Goal: Information Seeking & Learning: Learn about a topic

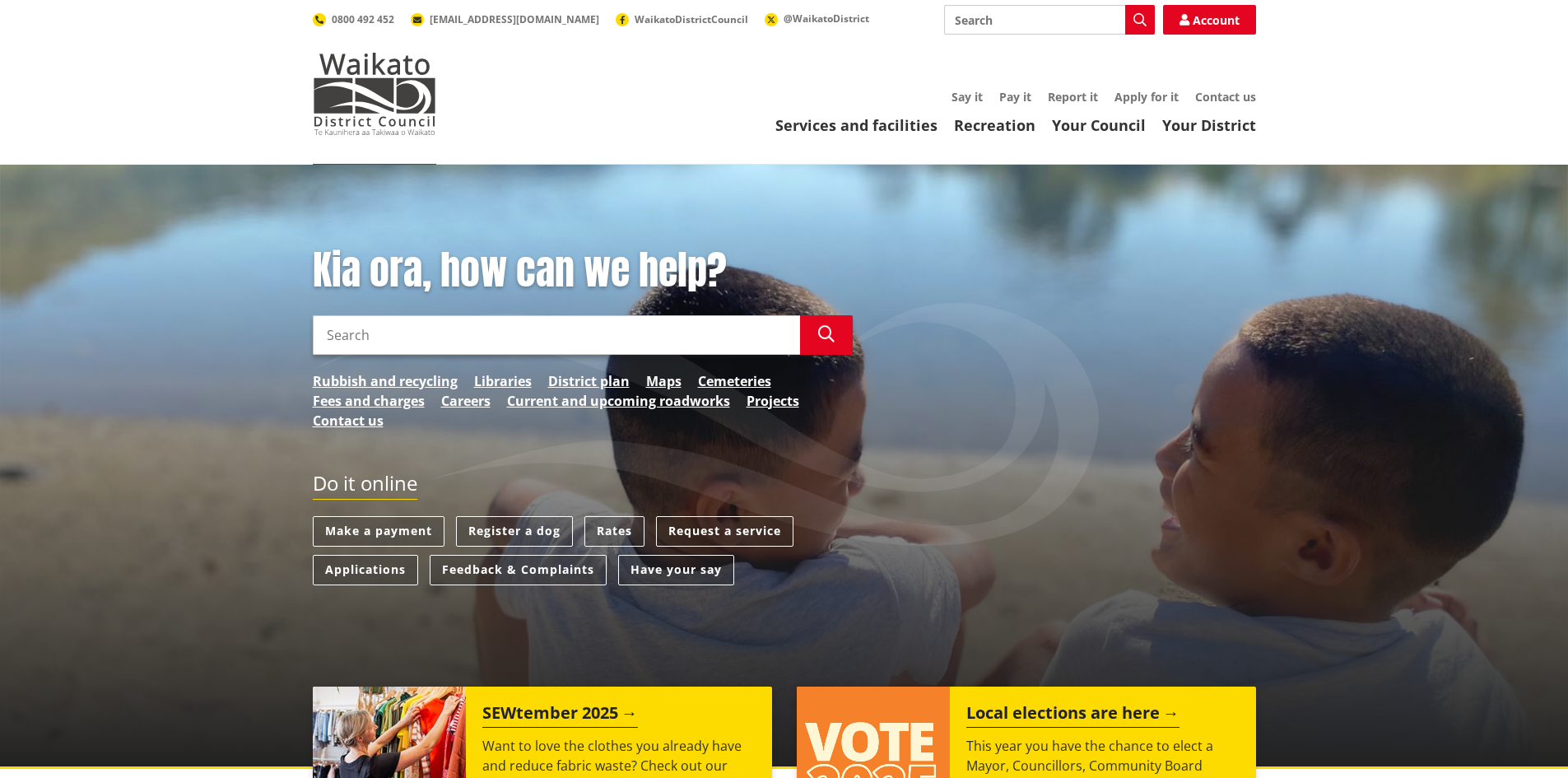
click at [487, 323] on input "Search" at bounding box center [557, 335] width 488 height 40
type input "tiny home"
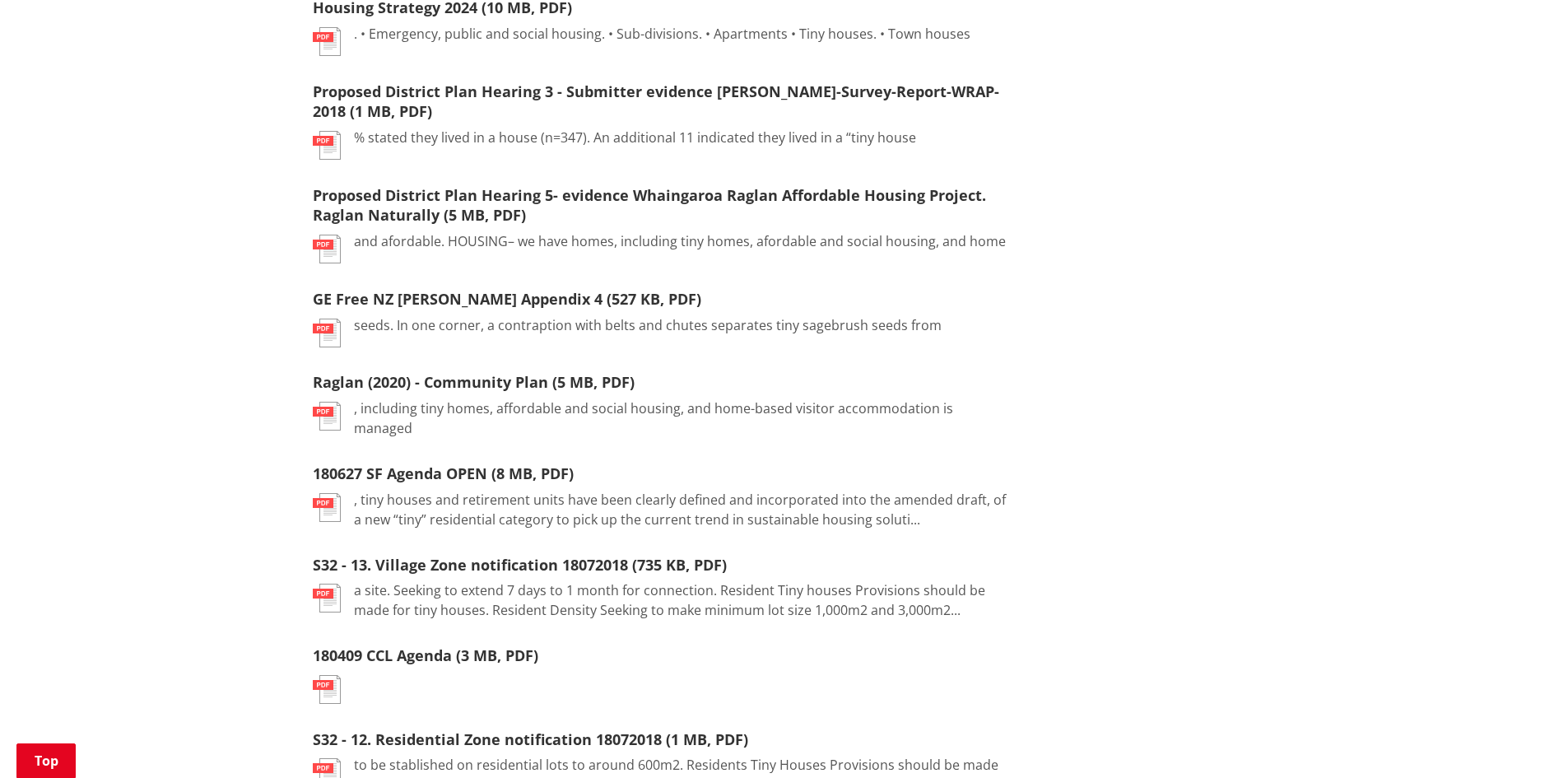
scroll to position [987, 0]
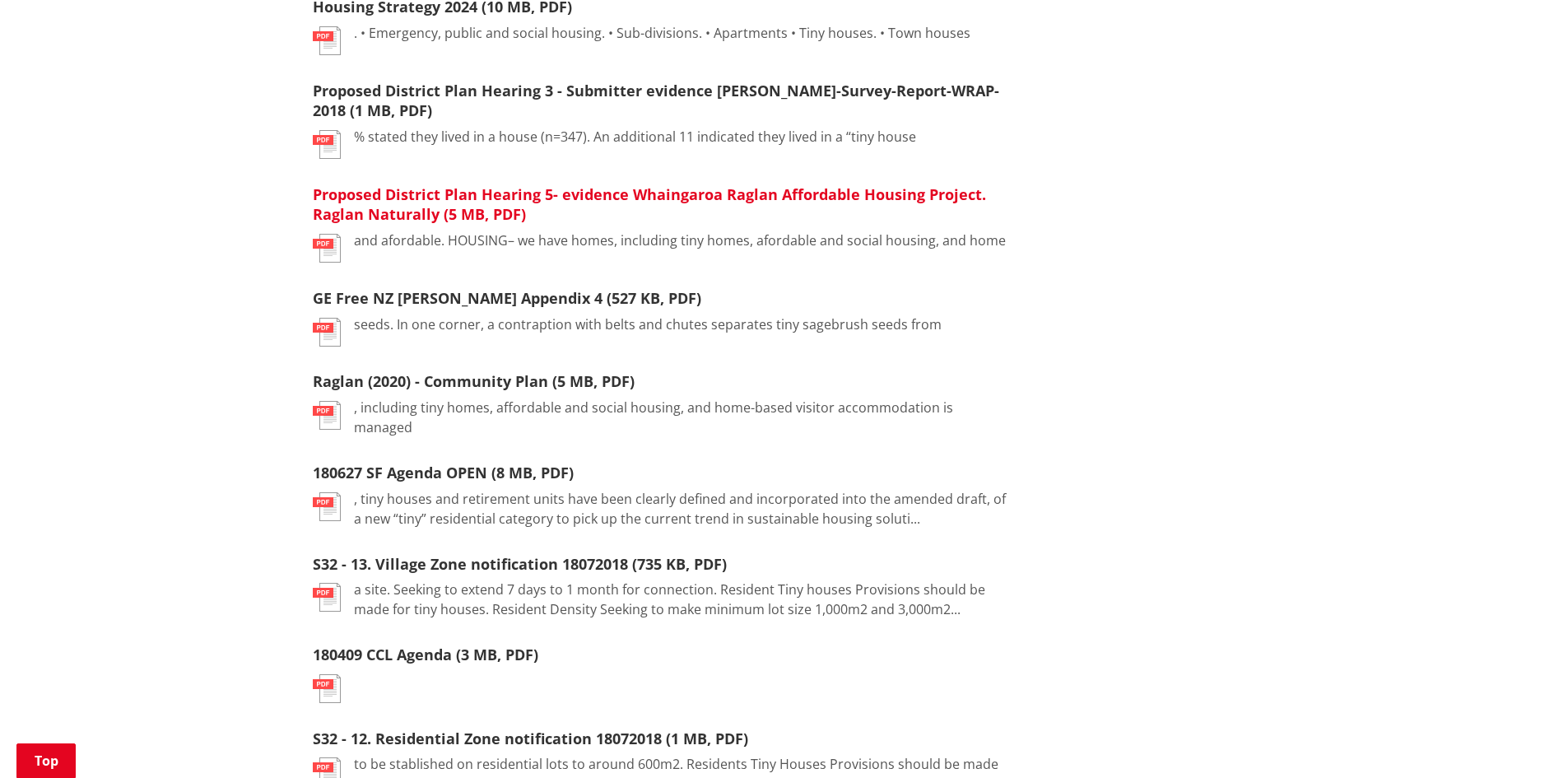
click at [624, 190] on link "Proposed District Plan Hearing 5- evidence Whaingaroa Raglan Affordable Housing…" at bounding box center [650, 204] width 673 height 41
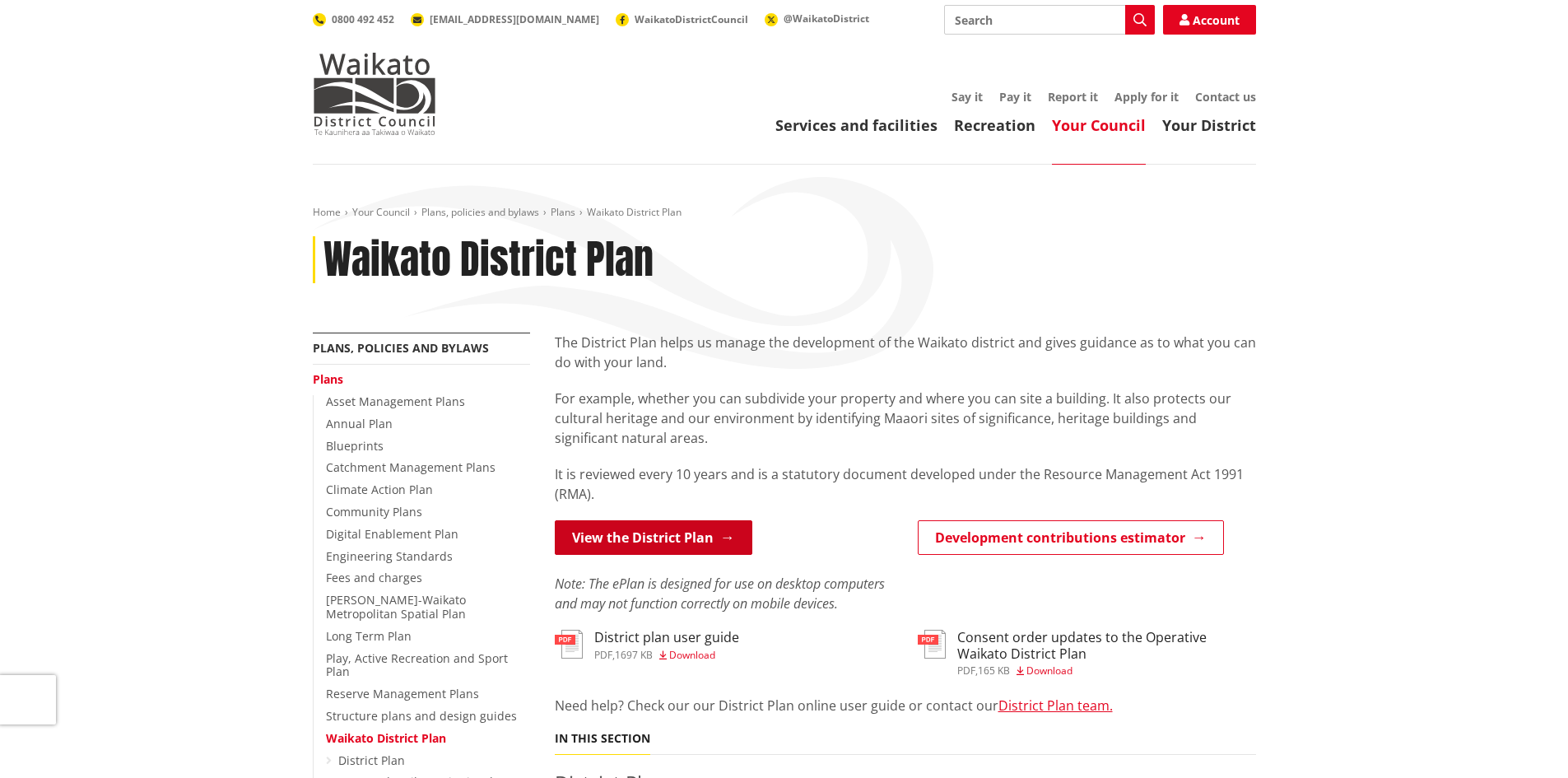
click at [606, 538] on link "View the District Plan" at bounding box center [654, 537] width 197 height 34
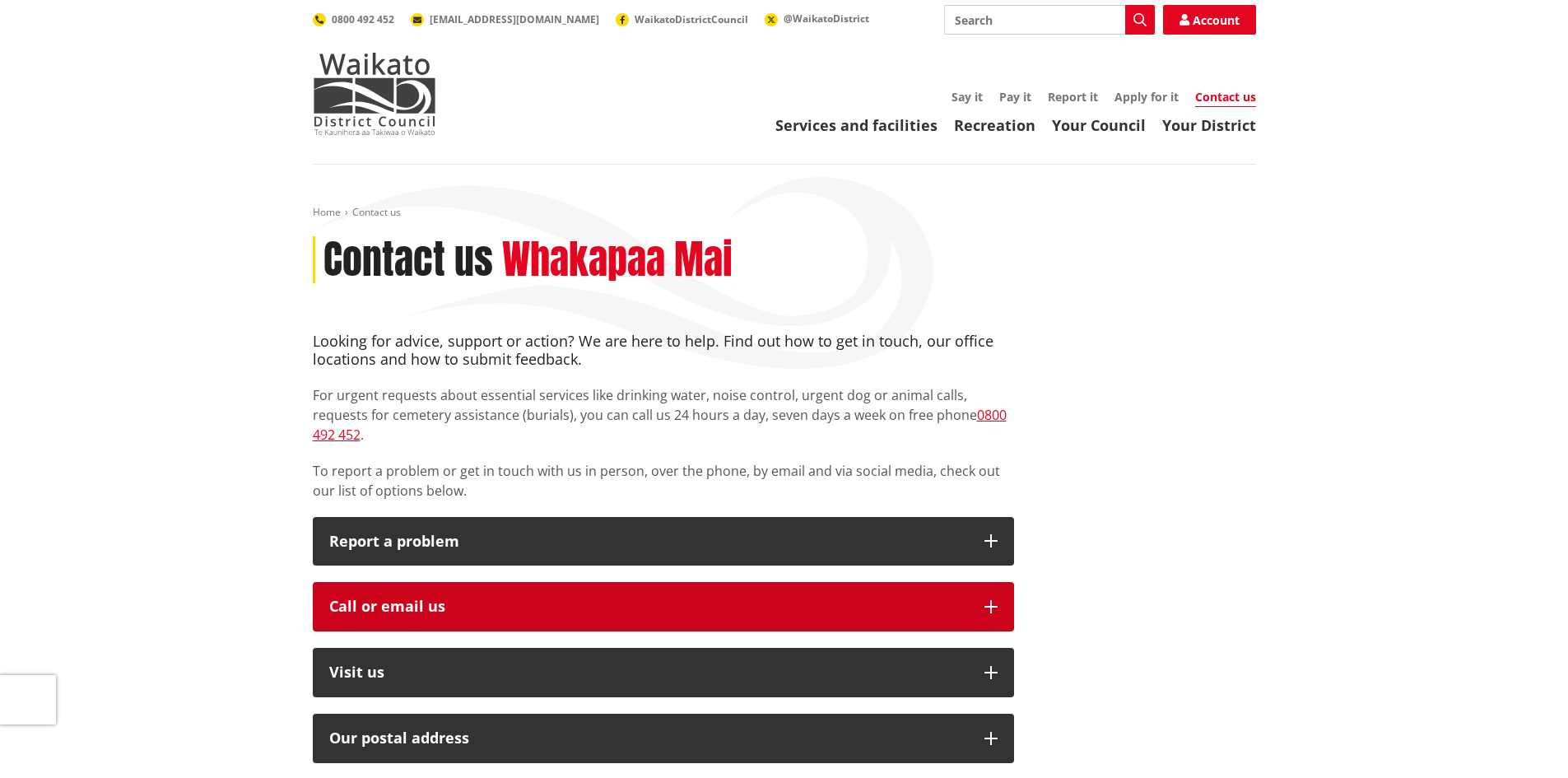
click at [575, 599] on div "Call or email us" at bounding box center [648, 606] width 638 height 16
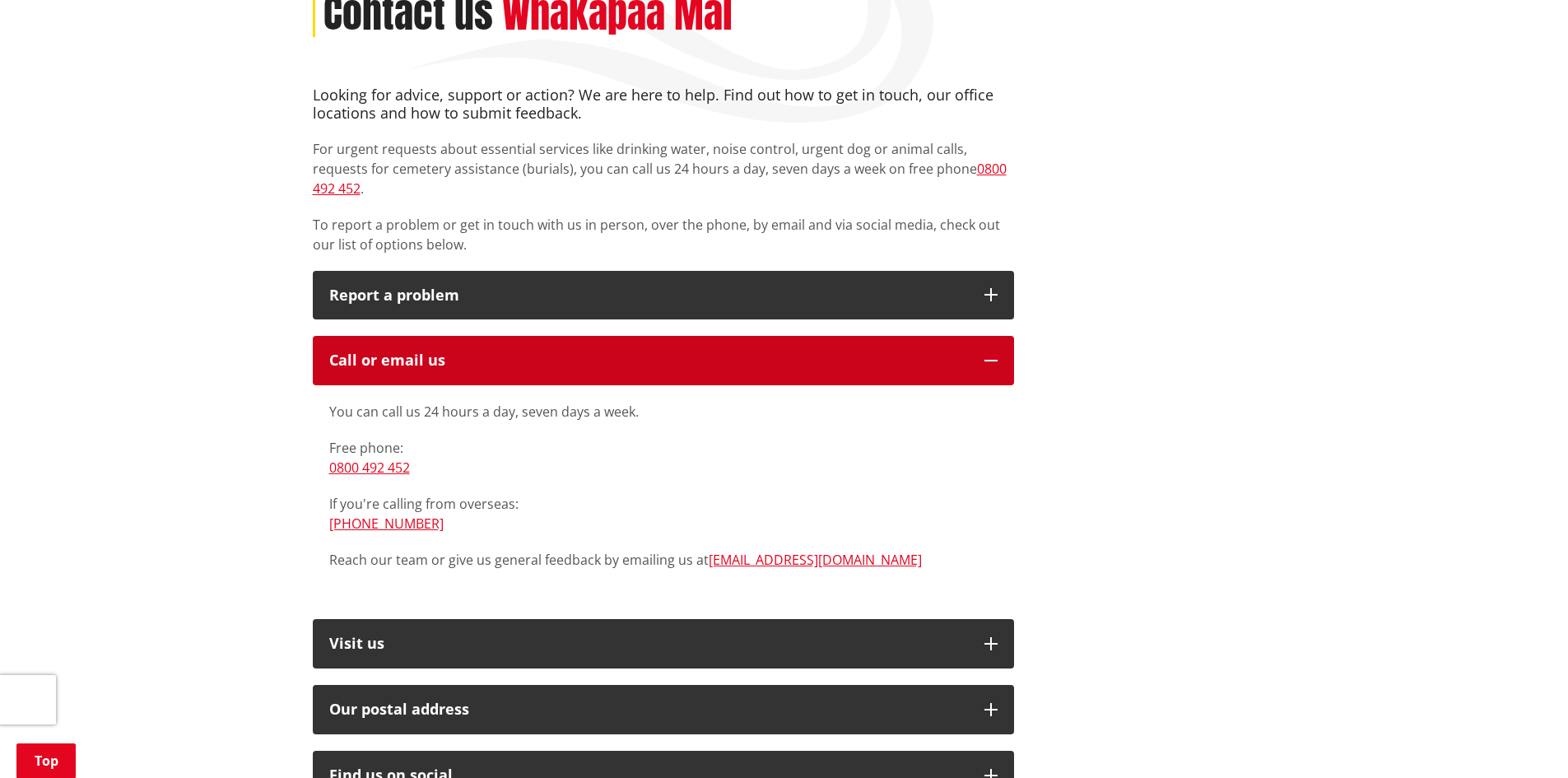
scroll to position [247, 0]
